Goal: Task Accomplishment & Management: Manage account settings

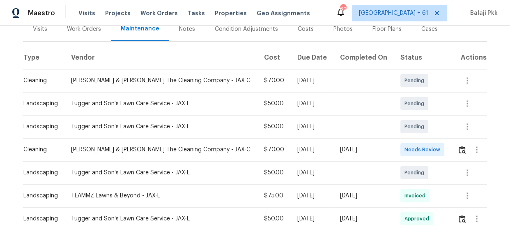
scroll to position [112, 0]
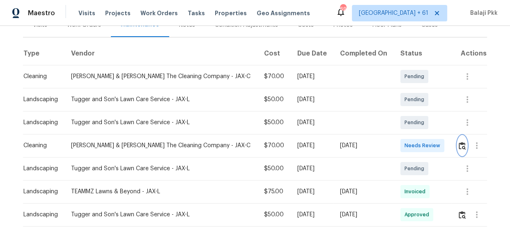
click at [457, 149] on button "button" at bounding box center [461, 145] width 9 height 20
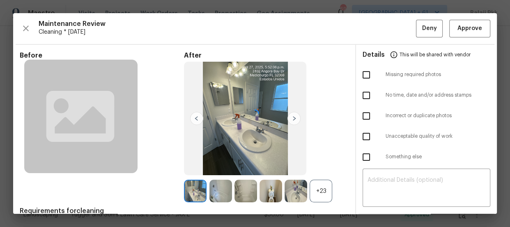
click at [466, 24] on div at bounding box center [255, 113] width 484 height 200
click at [472, 30] on span "Approve" at bounding box center [469, 28] width 25 height 10
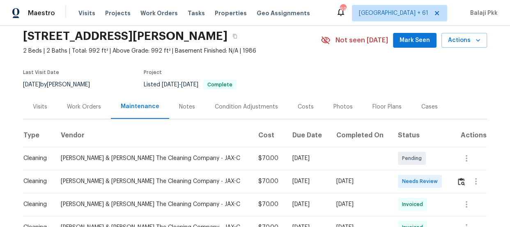
scroll to position [98, 0]
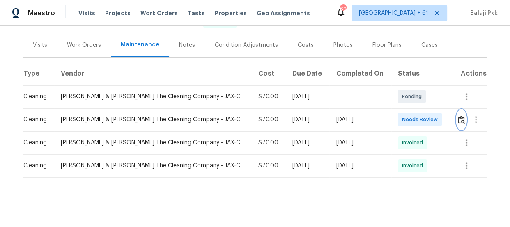
click at [458, 116] on img "button" at bounding box center [461, 120] width 7 height 8
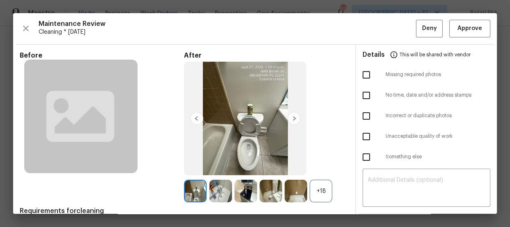
click at [310, 183] on div "+18" at bounding box center [321, 190] width 23 height 23
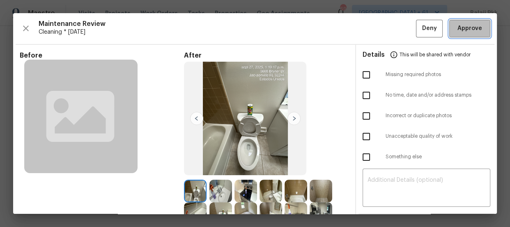
click at [449, 23] on button "Approve" at bounding box center [469, 29] width 41 height 18
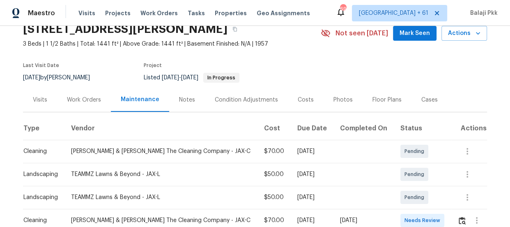
scroll to position [112, 0]
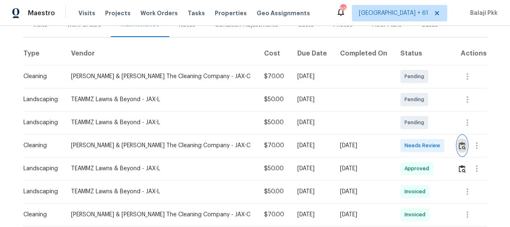
click at [459, 147] on img "button" at bounding box center [462, 146] width 7 height 8
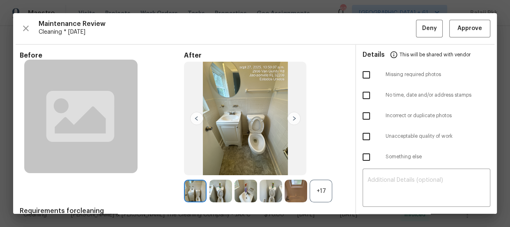
click at [318, 187] on div "+17" at bounding box center [321, 190] width 23 height 23
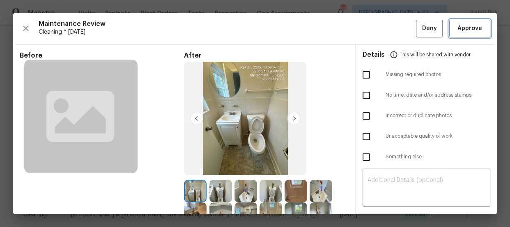
click at [460, 26] on span "Approve" at bounding box center [469, 28] width 25 height 10
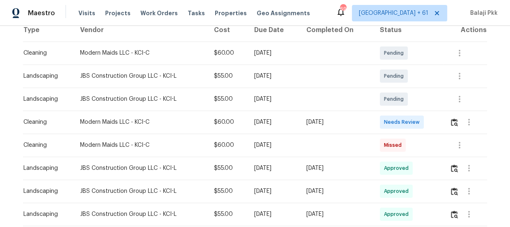
scroll to position [149, 0]
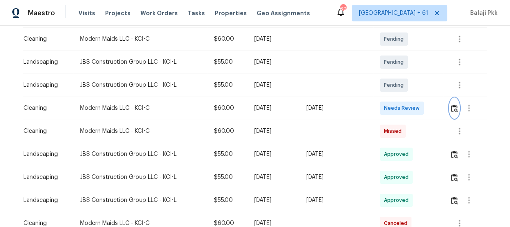
click at [449, 108] on button "button" at bounding box center [453, 108] width 9 height 20
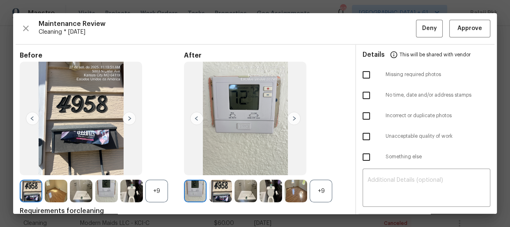
click at [319, 184] on div "+9" at bounding box center [321, 190] width 23 height 23
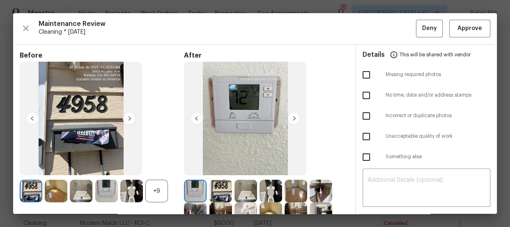
click at [158, 193] on div "+9" at bounding box center [156, 190] width 23 height 23
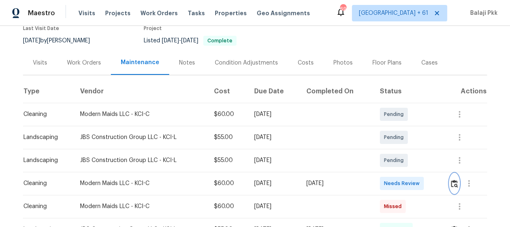
scroll to position [74, 0]
click at [460, 180] on button "button" at bounding box center [469, 183] width 20 height 20
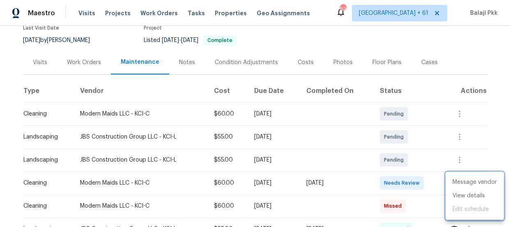
click at [438, 181] on div at bounding box center [255, 113] width 510 height 227
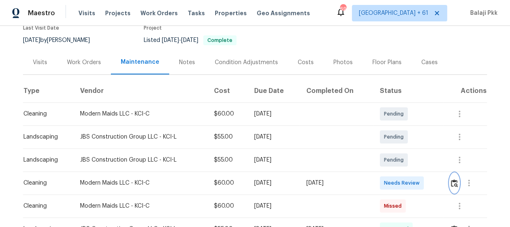
click at [449, 186] on button "button" at bounding box center [453, 183] width 9 height 20
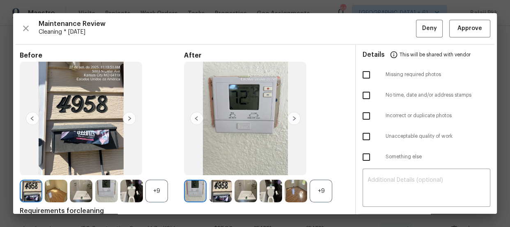
click at [329, 189] on div "+9" at bounding box center [321, 190] width 23 height 23
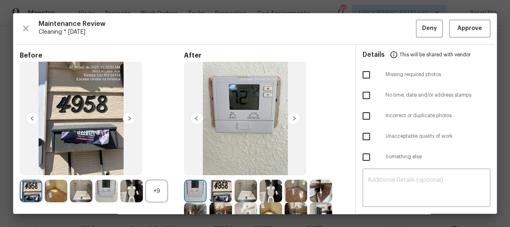
click at [158, 185] on div "+9" at bounding box center [156, 190] width 23 height 23
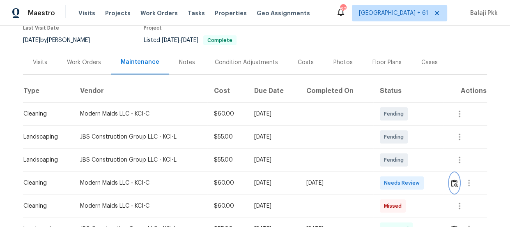
scroll to position [37, 0]
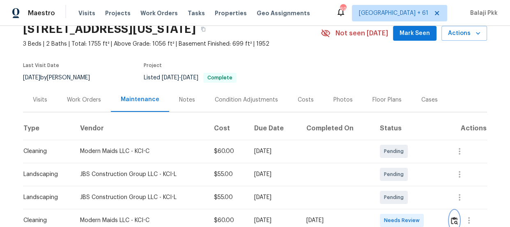
click at [454, 216] on img "button" at bounding box center [454, 220] width 7 height 8
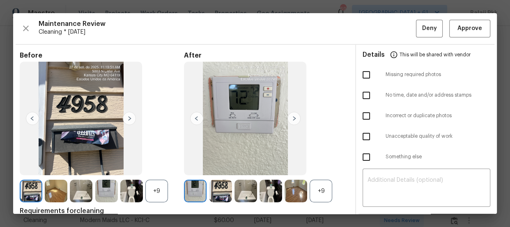
click at [327, 192] on div "+9" at bounding box center [321, 190] width 23 height 23
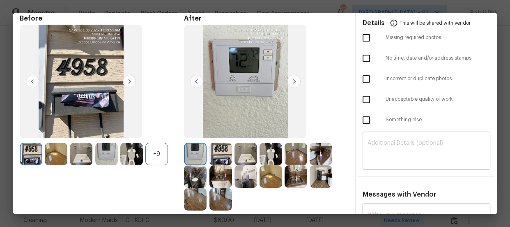
click at [400, 139] on div "​" at bounding box center [426, 151] width 128 height 36
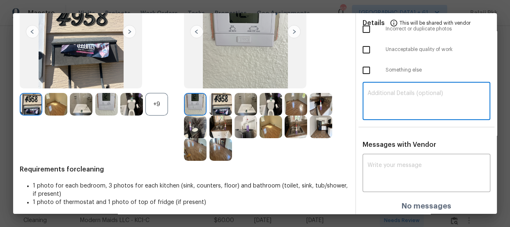
scroll to position [89, 0]
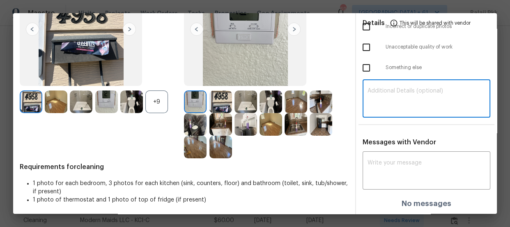
paste textarea "Maintenance Audit Team: Hello! Unfortunately, this Cleaning visit completed on …"
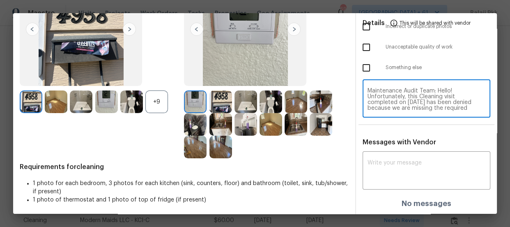
scroll to position [92, 0]
type textarea "Maintenance Audit Team: Hello! Unfortunately, this Cleaning visit completed on …"
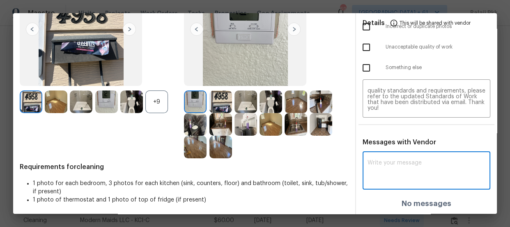
click at [406, 168] on textarea at bounding box center [426, 171] width 118 height 23
paste textarea "Maintenance Audit Team: Hello! Unfortunately, this Cleaning visit completed on …"
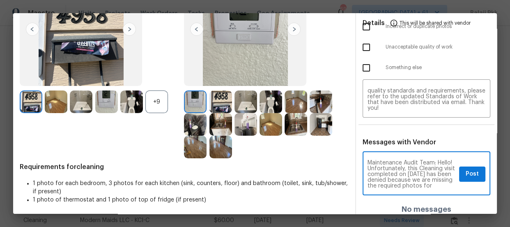
scroll to position [132, 0]
type textarea "Maintenance Audit Team: Hello! Unfortunately, this Cleaning visit completed on …"
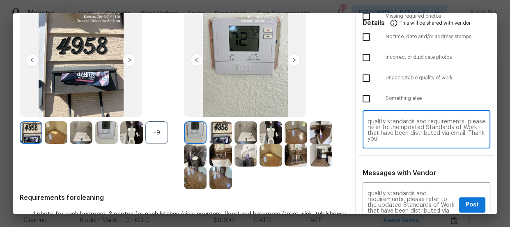
scroll to position [14, 0]
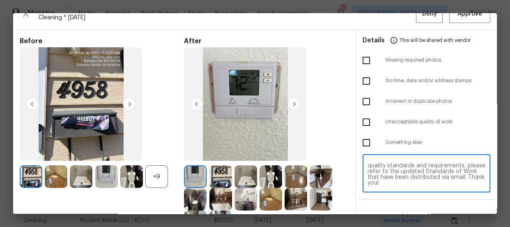
click at [358, 62] on input "checkbox" at bounding box center [366, 60] width 17 height 17
checkbox input "true"
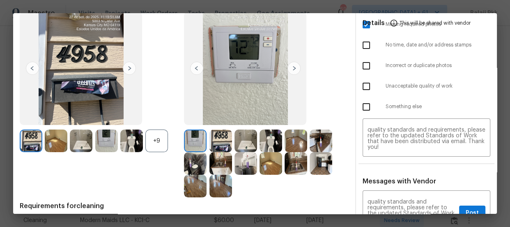
scroll to position [94, 0]
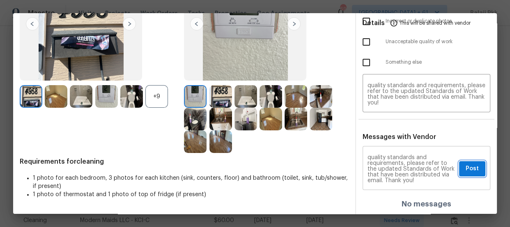
click at [470, 170] on span "Post" at bounding box center [471, 168] width 13 height 10
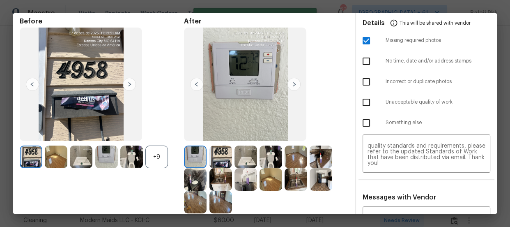
scroll to position [0, 0]
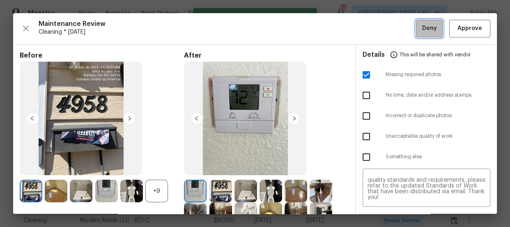
click at [429, 30] on span "Deny" at bounding box center [429, 28] width 15 height 10
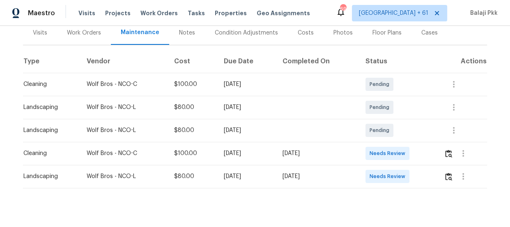
scroll to position [112, 0]
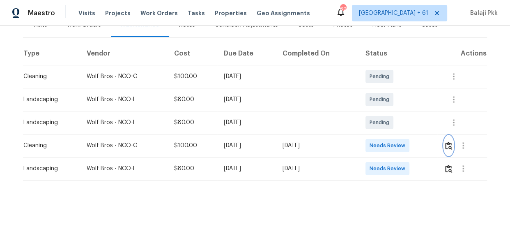
click at [447, 149] on button "button" at bounding box center [448, 145] width 9 height 20
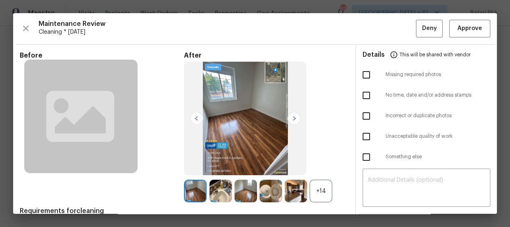
click at [314, 188] on div "+14" at bounding box center [321, 190] width 23 height 23
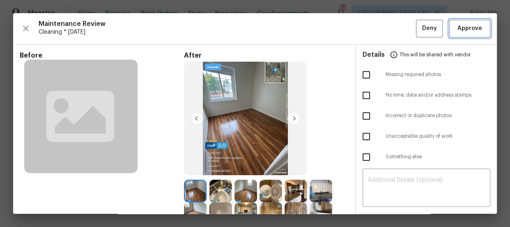
click at [470, 25] on span "Approve" at bounding box center [469, 28] width 25 height 10
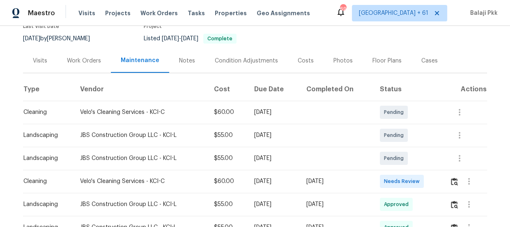
scroll to position [80, 0]
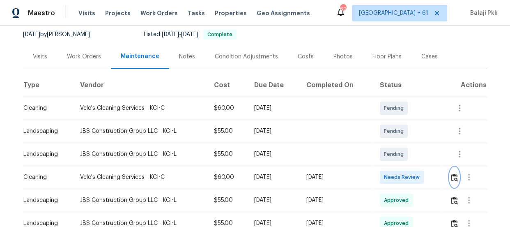
click at [451, 179] on img "button" at bounding box center [454, 177] width 7 height 8
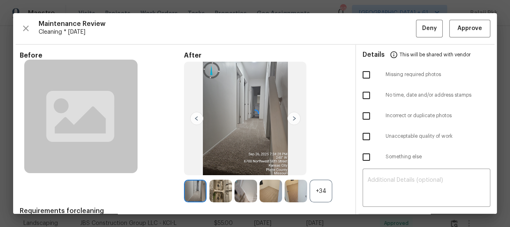
click at [314, 196] on div at bounding box center [255, 113] width 484 height 200
click at [321, 187] on div "+34" at bounding box center [321, 190] width 23 height 23
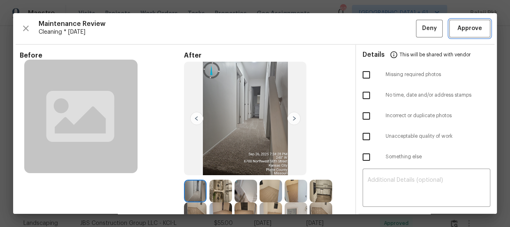
click at [470, 27] on span "Approve" at bounding box center [469, 28] width 25 height 10
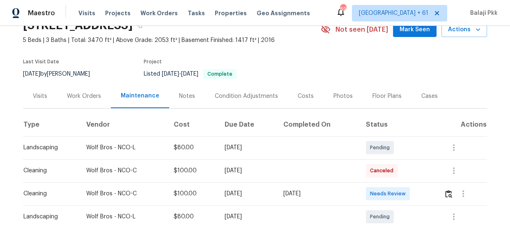
scroll to position [149, 0]
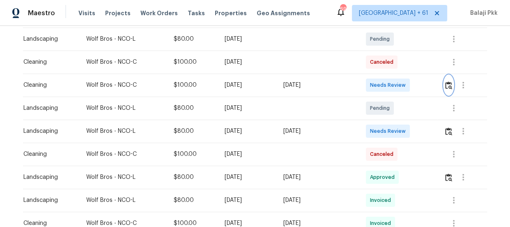
click at [445, 91] on button "button" at bounding box center [448, 85] width 9 height 20
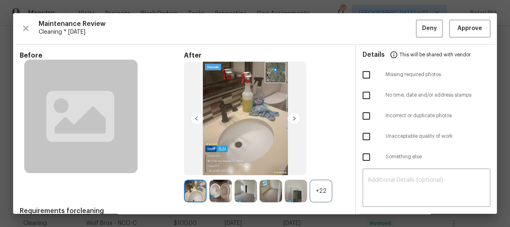
click at [316, 194] on div "+22" at bounding box center [321, 190] width 23 height 23
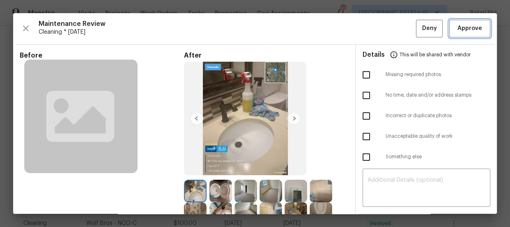
click at [457, 29] on span "Approve" at bounding box center [469, 28] width 25 height 10
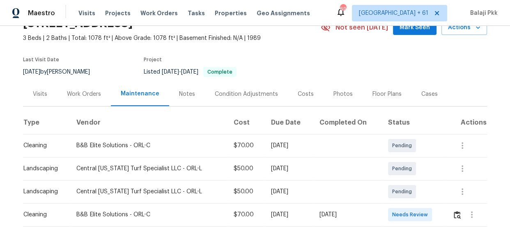
scroll to position [112, 0]
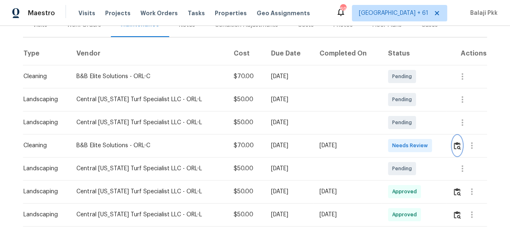
click at [454, 144] on img "button" at bounding box center [457, 146] width 7 height 8
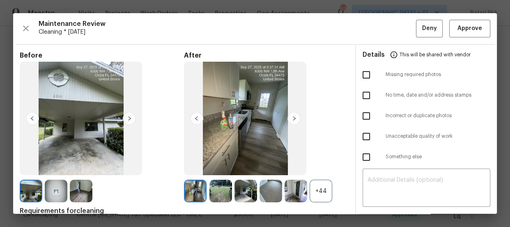
click at [320, 185] on div "+44" at bounding box center [321, 190] width 23 height 23
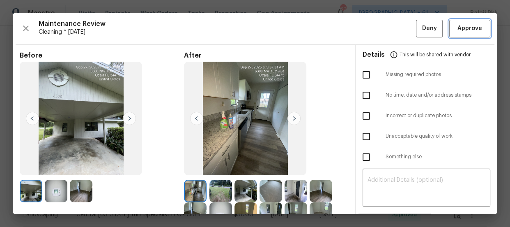
click at [457, 26] on span "Approve" at bounding box center [469, 28] width 25 height 10
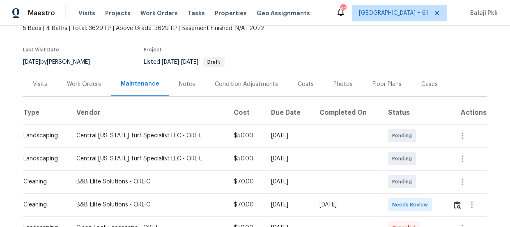
scroll to position [112, 0]
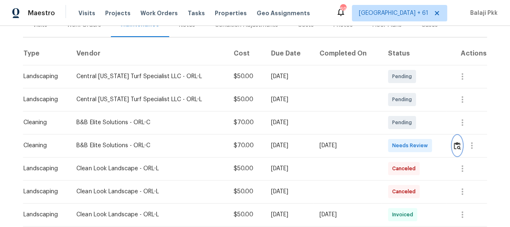
click at [454, 144] on img "button" at bounding box center [457, 146] width 7 height 8
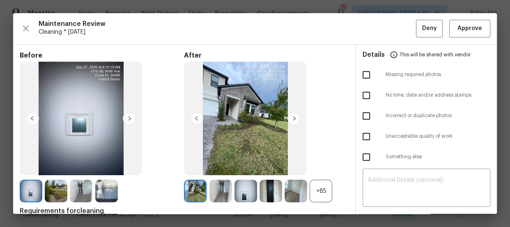
click at [324, 187] on div "+85" at bounding box center [321, 190] width 23 height 23
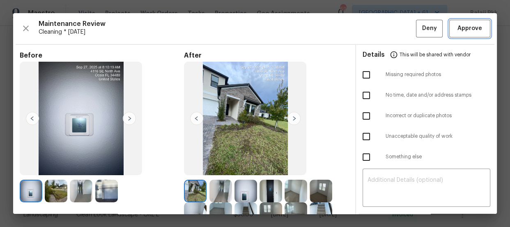
click at [472, 28] on span "Approve" at bounding box center [469, 28] width 25 height 10
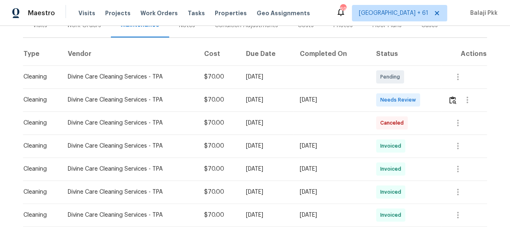
scroll to position [112, 0]
click at [452, 103] on img "button" at bounding box center [452, 100] width 7 height 8
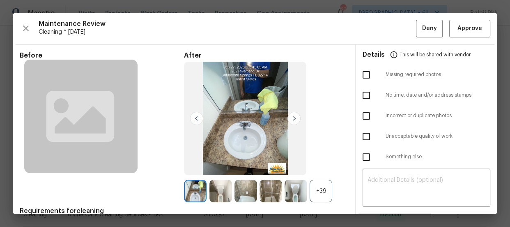
click at [328, 191] on div "+39" at bounding box center [321, 190] width 23 height 23
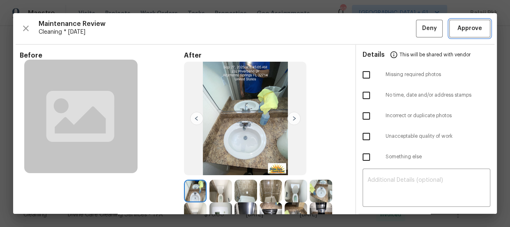
click at [471, 26] on span "Approve" at bounding box center [469, 28] width 25 height 10
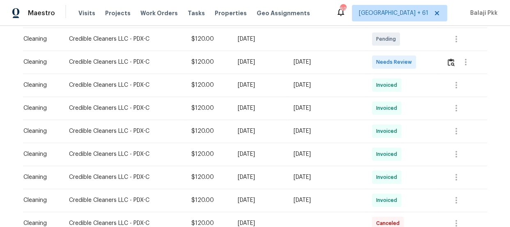
scroll to position [112, 0]
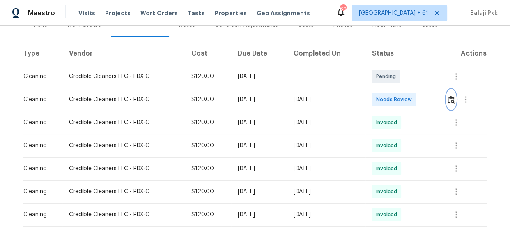
click at [450, 101] on img "button" at bounding box center [450, 100] width 7 height 8
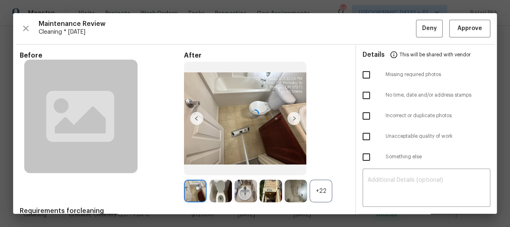
click at [323, 186] on div "+22" at bounding box center [321, 190] width 23 height 23
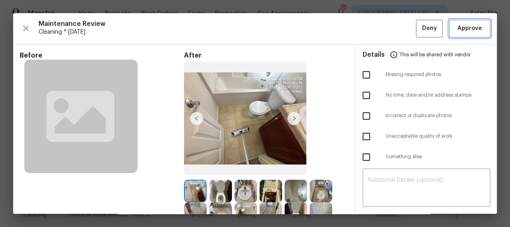
click at [449, 21] on button "Approve" at bounding box center [469, 29] width 41 height 18
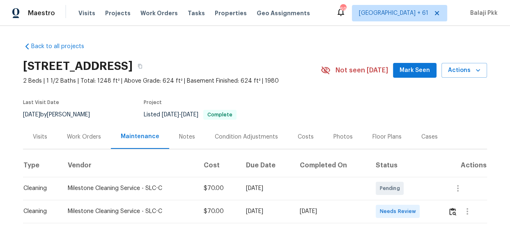
scroll to position [74, 0]
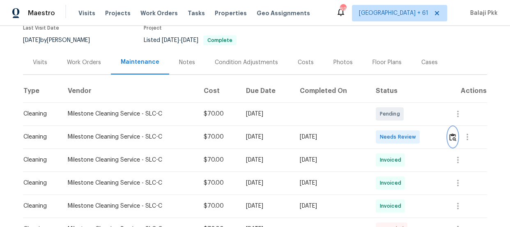
click at [451, 138] on img "button" at bounding box center [452, 137] width 7 height 8
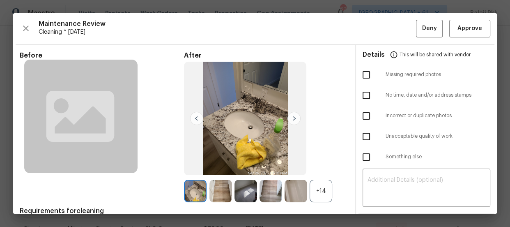
click at [313, 197] on div "+14" at bounding box center [321, 190] width 23 height 23
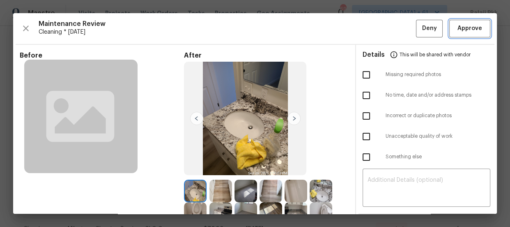
click at [464, 25] on span "Approve" at bounding box center [469, 28] width 25 height 10
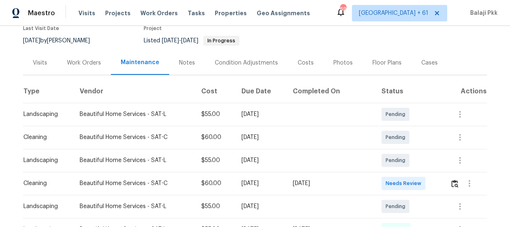
scroll to position [74, 0]
click at [451, 181] on img "button" at bounding box center [454, 183] width 7 height 8
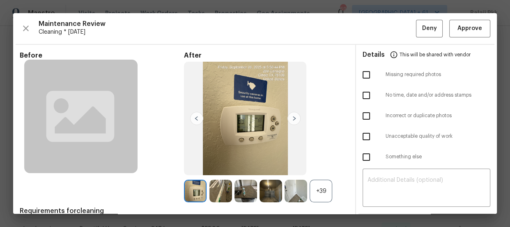
click at [321, 196] on div "+39" at bounding box center [321, 190] width 23 height 23
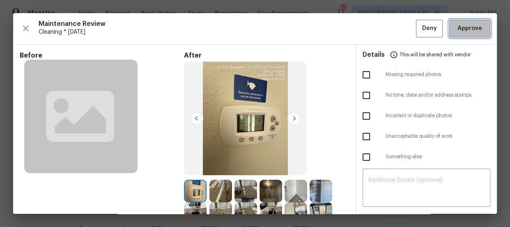
click at [457, 26] on span "Approve" at bounding box center [469, 28] width 25 height 10
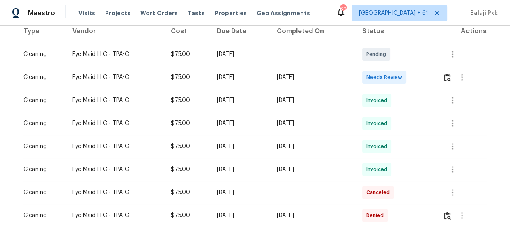
scroll to position [149, 0]
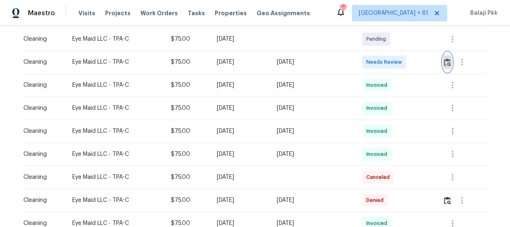
click at [446, 66] on img "button" at bounding box center [447, 62] width 7 height 8
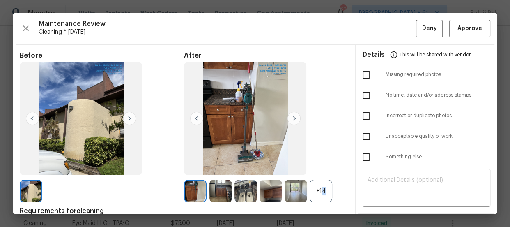
click at [319, 187] on div "+14" at bounding box center [321, 190] width 23 height 23
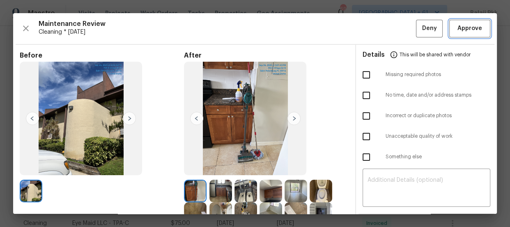
click at [457, 28] on span "Approve" at bounding box center [469, 28] width 25 height 10
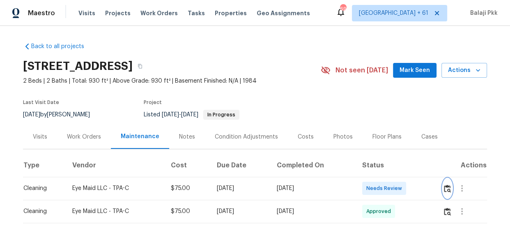
click at [445, 185] on img "button" at bounding box center [447, 188] width 7 height 8
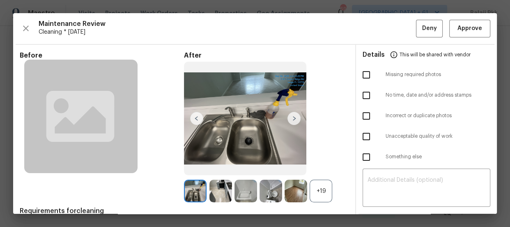
click at [314, 193] on div "+19" at bounding box center [321, 190] width 23 height 23
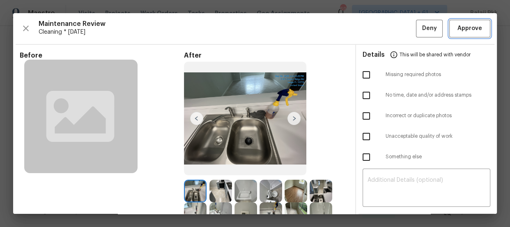
click at [462, 29] on span "Approve" at bounding box center [469, 28] width 25 height 10
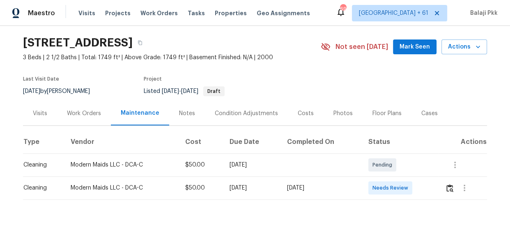
scroll to position [51, 0]
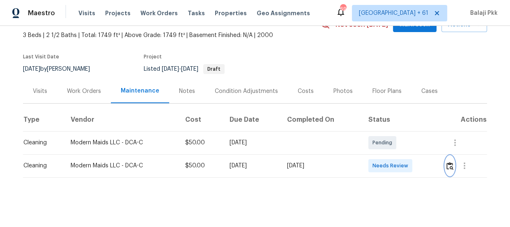
click at [452, 162] on img "button" at bounding box center [449, 166] width 7 height 8
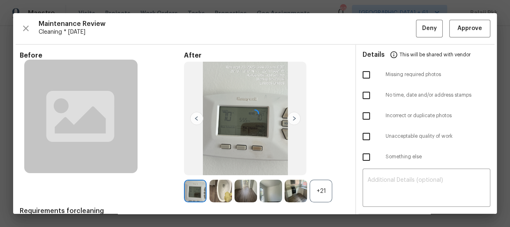
drag, startPoint x: 321, startPoint y: 195, endPoint x: 321, endPoint y: 179, distance: 16.0
click at [321, 195] on div at bounding box center [255, 113] width 484 height 200
click at [318, 192] on div "+21" at bounding box center [321, 190] width 23 height 23
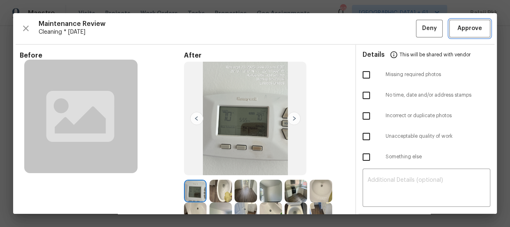
click at [462, 33] on span "Approve" at bounding box center [469, 28] width 25 height 10
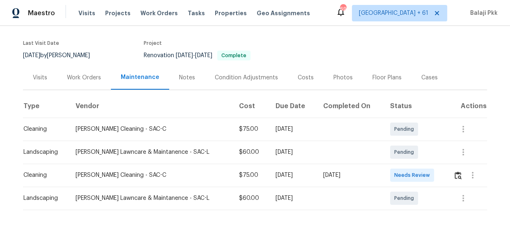
scroll to position [74, 0]
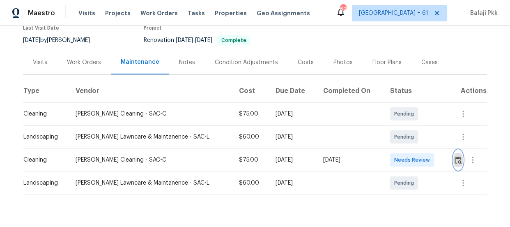
click at [455, 162] on img "button" at bounding box center [457, 160] width 7 height 8
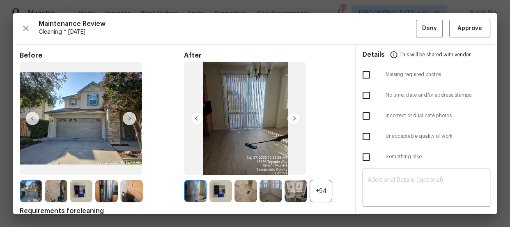
click at [328, 191] on div "+94" at bounding box center [321, 190] width 23 height 23
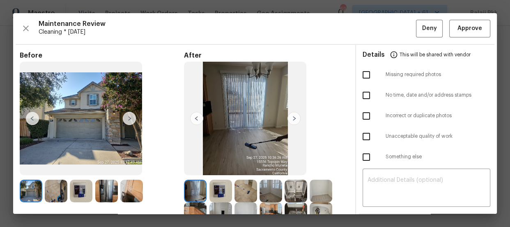
click at [233, 32] on span "Cleaning * [DATE]" at bounding box center [227, 32] width 377 height 8
click at [466, 29] on span "Approve" at bounding box center [469, 28] width 25 height 10
